Goal: Task Accomplishment & Management: Use online tool/utility

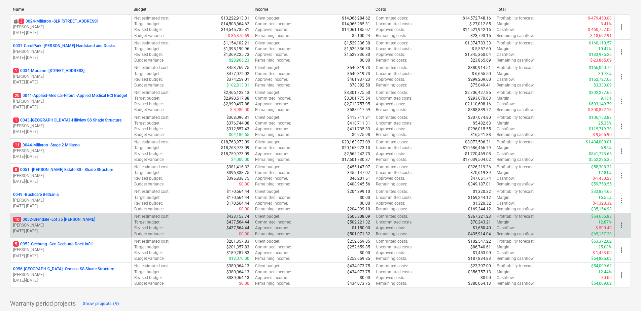
scroll to position [125, 0]
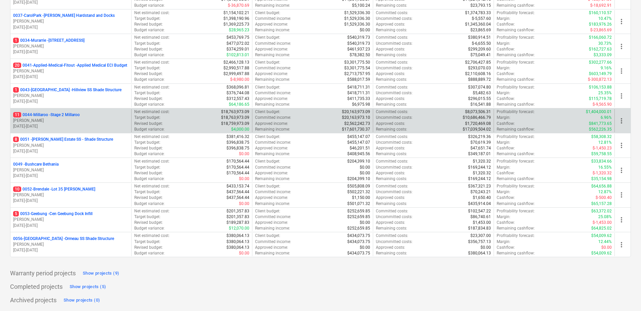
click at [58, 114] on p "11 0044-Millaroo - Stage 2 Millaroo" at bounding box center [46, 115] width 67 height 6
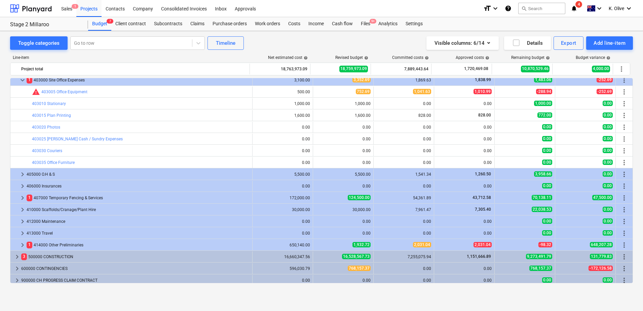
scroll to position [137, 0]
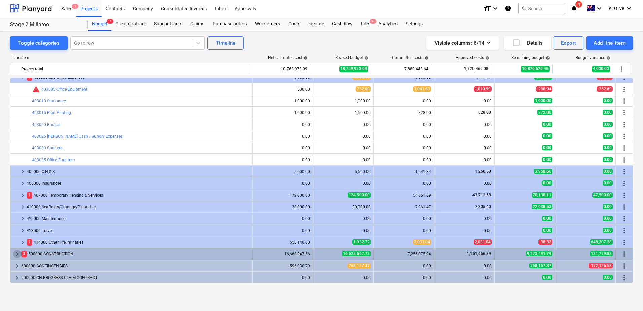
click at [15, 254] on span "keyboard_arrow_right" at bounding box center [17, 254] width 8 height 8
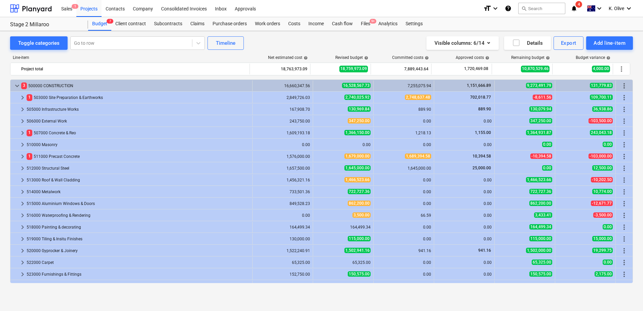
scroll to position [338, 0]
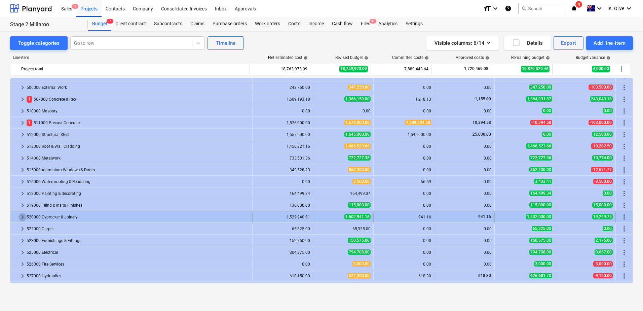
click at [21, 220] on span "keyboard_arrow_right" at bounding box center [23, 217] width 8 height 8
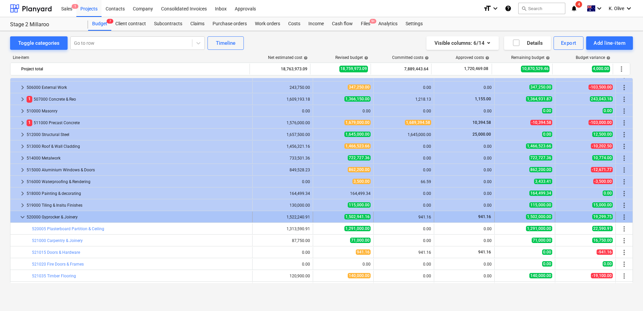
click at [348, 215] on span "1,502,941.16" at bounding box center [357, 216] width 26 height 5
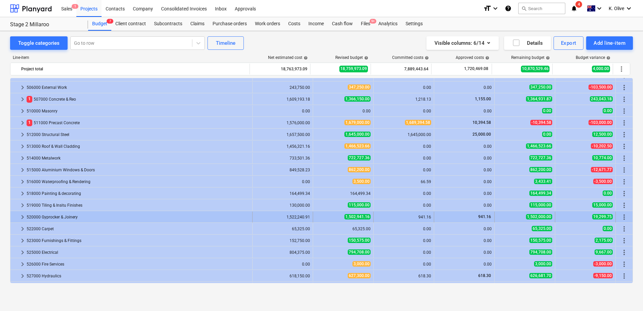
click at [366, 217] on span "1,502,941.16" at bounding box center [357, 216] width 26 height 5
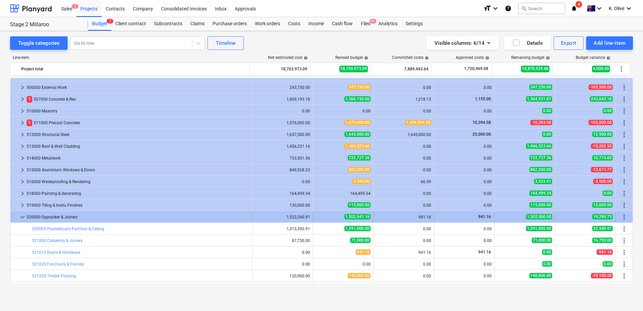
click at [361, 217] on span "1,502,941.16" at bounding box center [357, 216] width 26 height 5
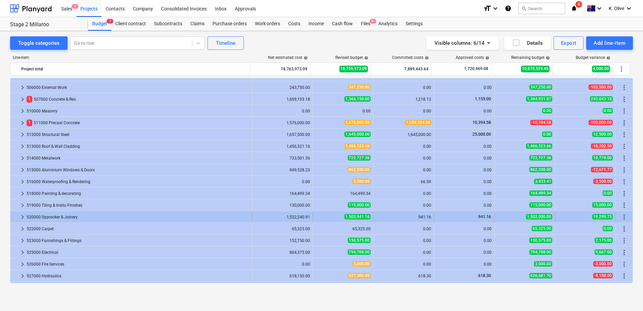
click at [20, 216] on span "keyboard_arrow_right" at bounding box center [23, 217] width 8 height 8
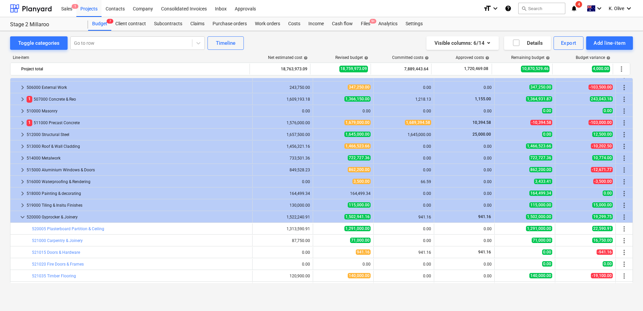
scroll to position [372, 0]
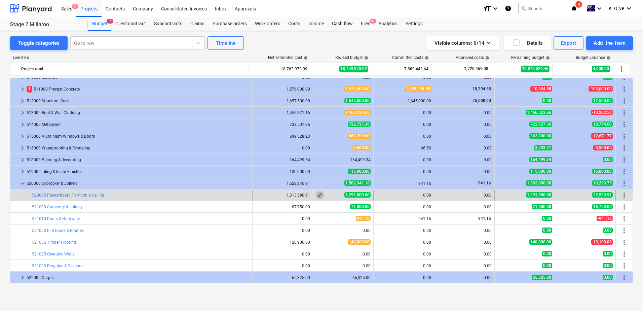
click at [317, 194] on span "edit" at bounding box center [319, 194] width 5 height 5
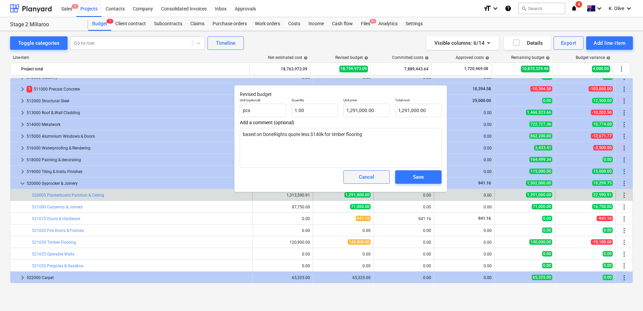
click at [378, 176] on span "Cancel" at bounding box center [367, 177] width 30 height 9
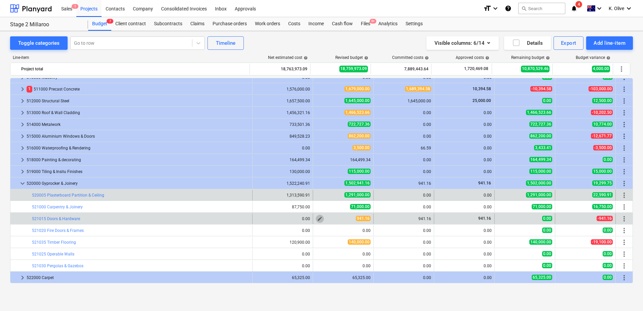
click at [317, 218] on span "edit" at bounding box center [319, 218] width 5 height 5
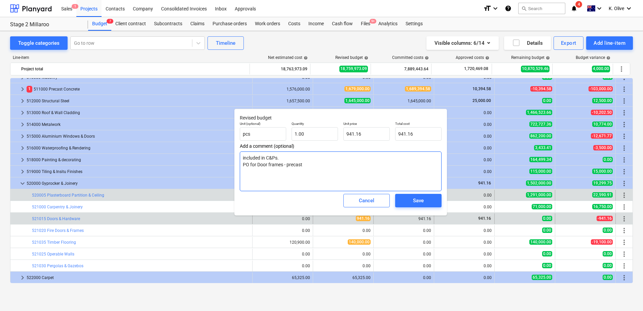
click at [315, 168] on textarea "included in C&Ps. PO for Door frames - precast" at bounding box center [341, 171] width 202 height 40
click at [421, 203] on div "Save" at bounding box center [418, 200] width 11 height 9
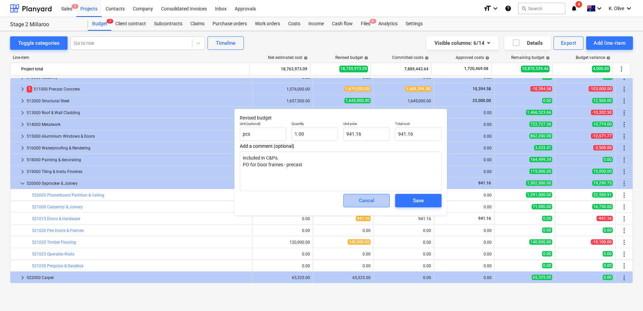
click at [369, 200] on div "Cancel" at bounding box center [366, 200] width 15 height 9
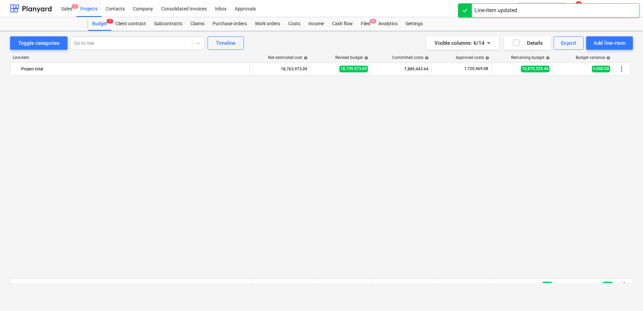
scroll to position [439, 0]
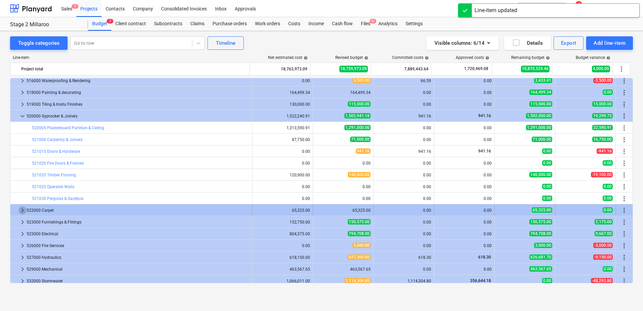
click at [19, 208] on span "keyboard_arrow_right" at bounding box center [23, 210] width 8 height 8
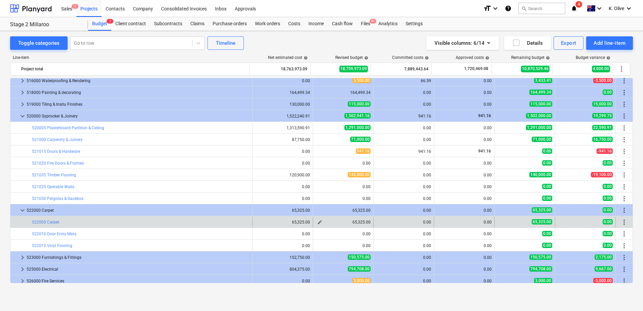
click at [320, 221] on span "edit" at bounding box center [319, 221] width 5 height 5
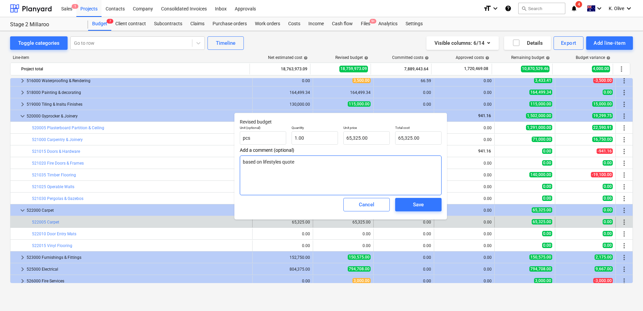
click at [323, 172] on textarea "based on lifestyles quote" at bounding box center [341, 175] width 202 height 40
click at [414, 203] on div "Save" at bounding box center [418, 204] width 11 height 9
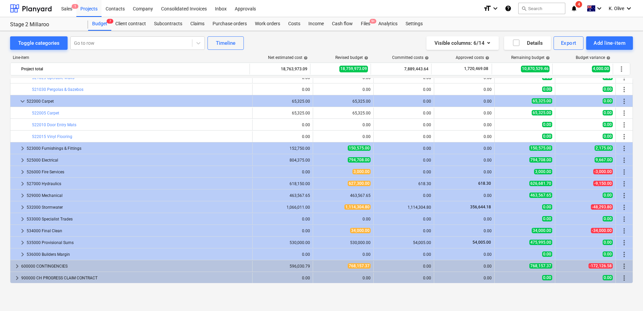
scroll to position [549, 0]
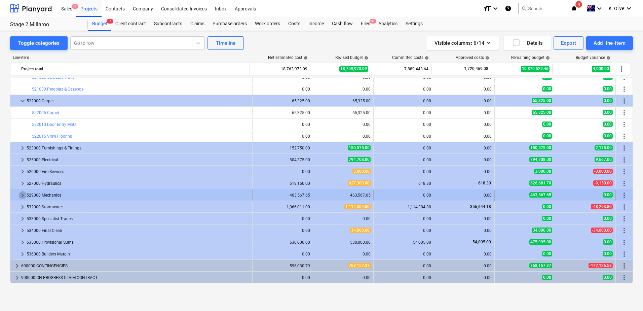
click at [21, 196] on span "keyboard_arrow_right" at bounding box center [23, 195] width 8 height 8
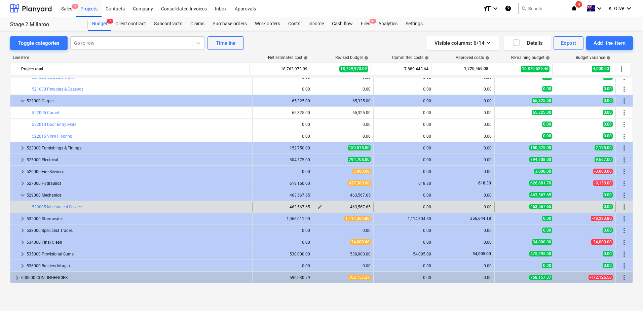
click at [320, 206] on span "edit" at bounding box center [319, 206] width 5 height 5
type textarea "x"
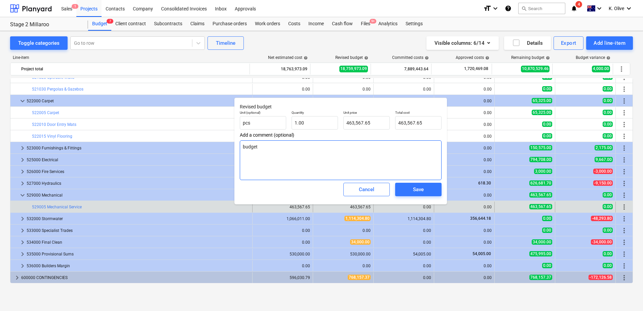
click at [285, 169] on textarea "budget" at bounding box center [341, 160] width 202 height 40
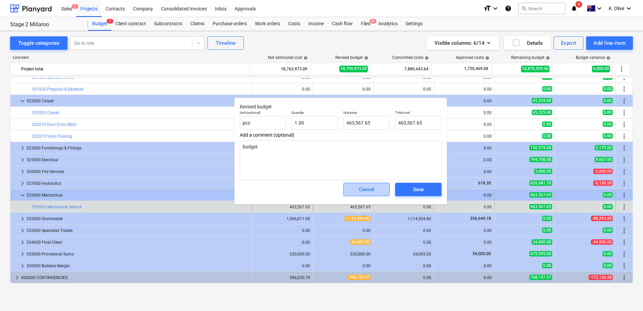
drag, startPoint x: 365, startPoint y: 191, endPoint x: 362, endPoint y: 193, distance: 3.6
click at [365, 191] on div "Cancel" at bounding box center [366, 189] width 15 height 9
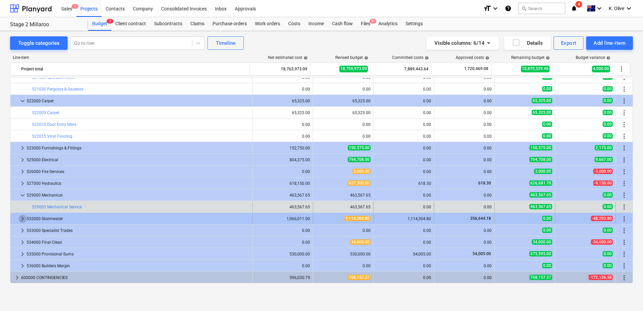
click at [25, 219] on span "keyboard_arrow_right" at bounding box center [23, 219] width 8 height 8
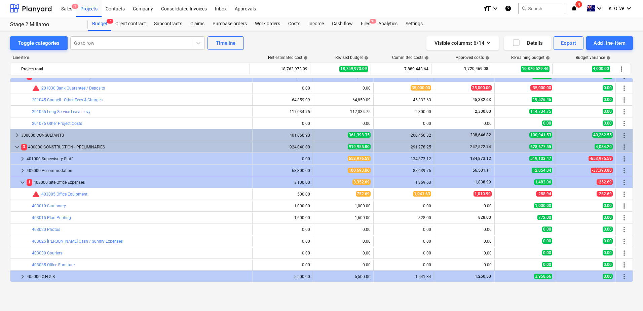
scroll to position [0, 0]
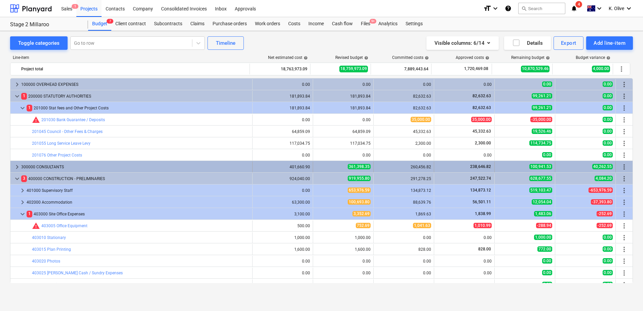
click at [17, 166] on span "keyboard_arrow_right" at bounding box center [17, 167] width 8 height 8
